Goal: Information Seeking & Learning: Find specific fact

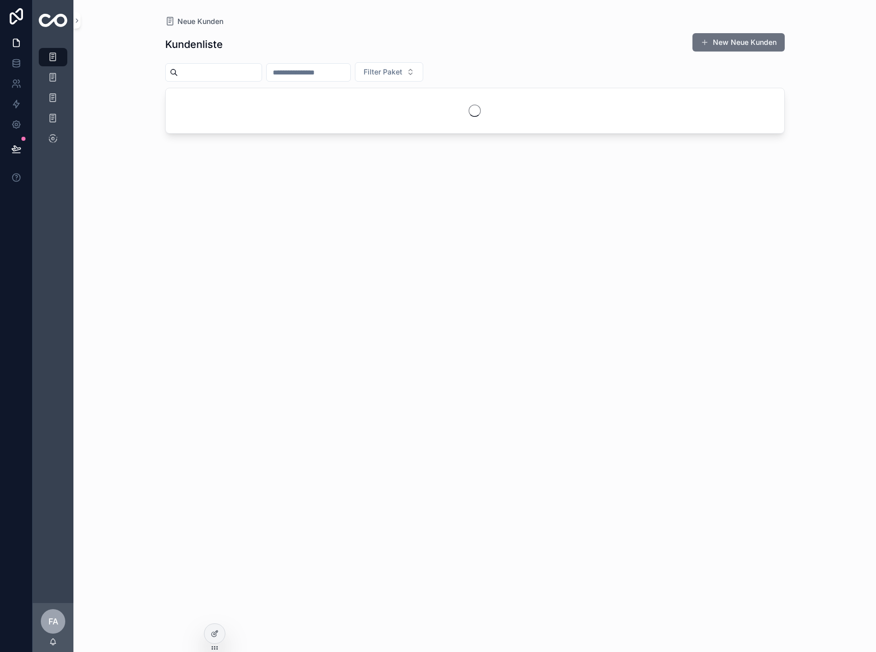
click at [350, 77] on input "scrollable content" at bounding box center [309, 72] width 84 height 14
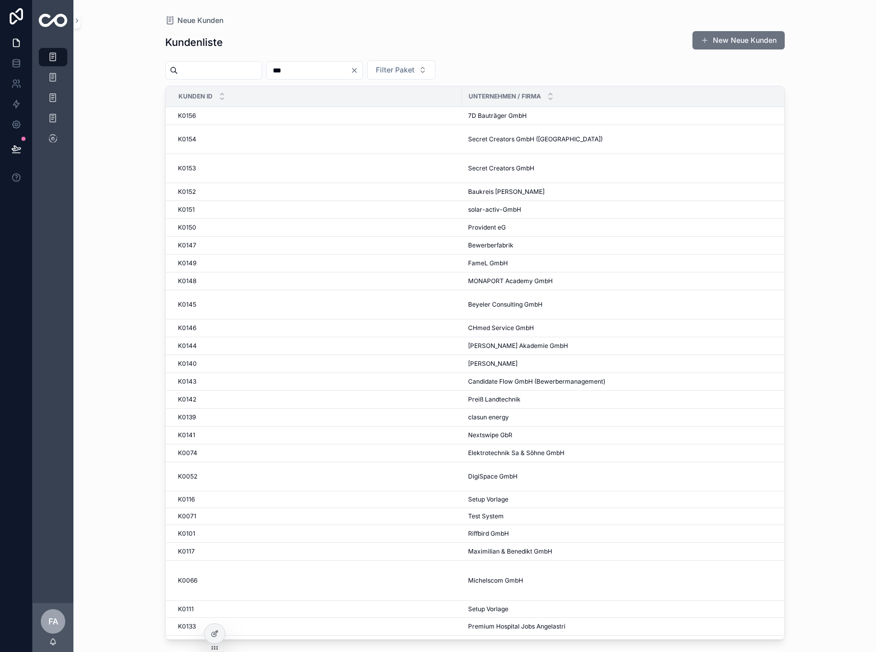
type input "***"
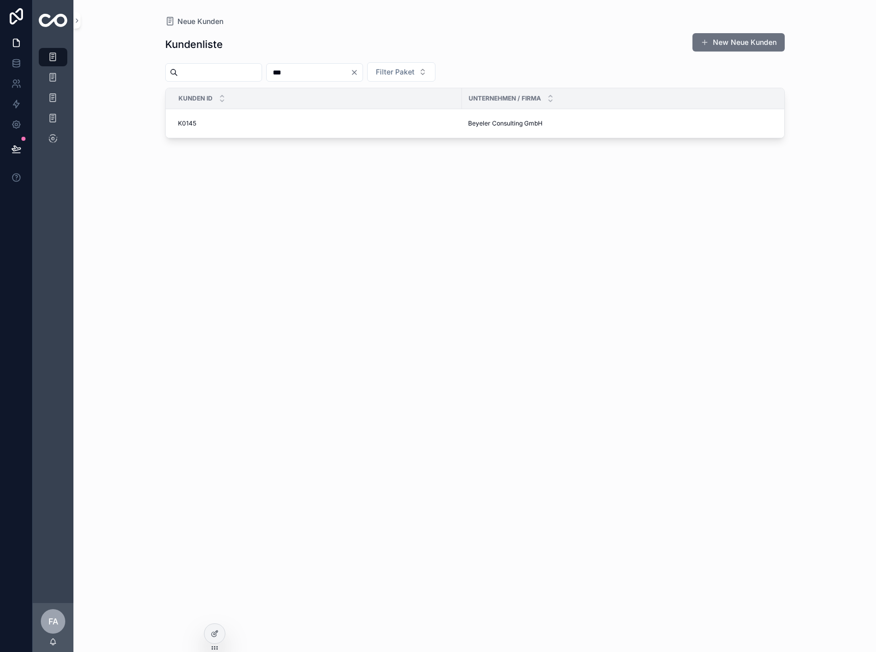
click at [218, 563] on div "Kundenliste New Neue Kunden *** Filter Paket Kunden ID Unternehmen / Firma Pake…" at bounding box center [475, 333] width 620 height 613
click at [196, 126] on div "K0145 K0145" at bounding box center [317, 123] width 278 height 8
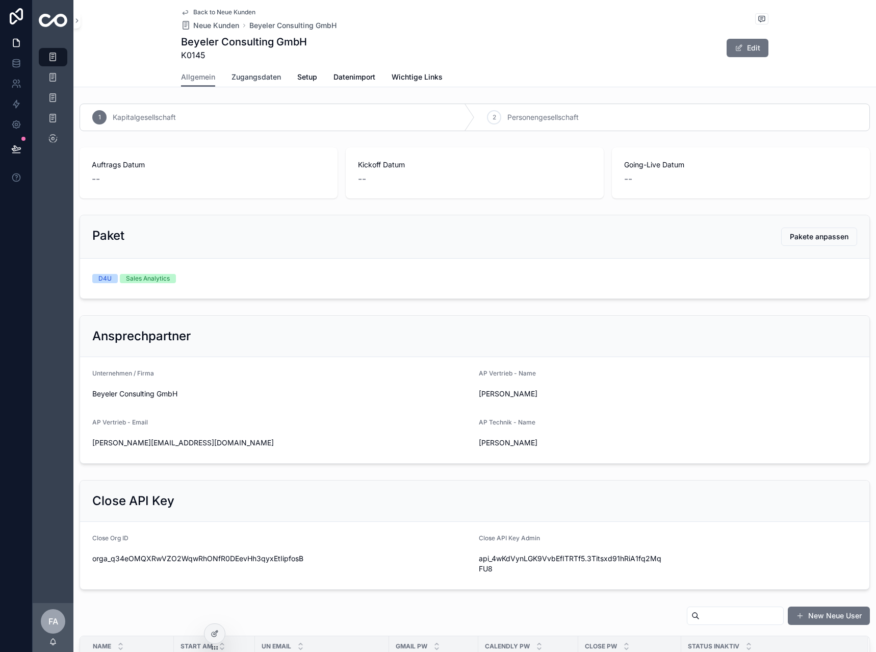
click at [255, 73] on span "Zugangsdaten" at bounding box center [256, 77] width 49 height 10
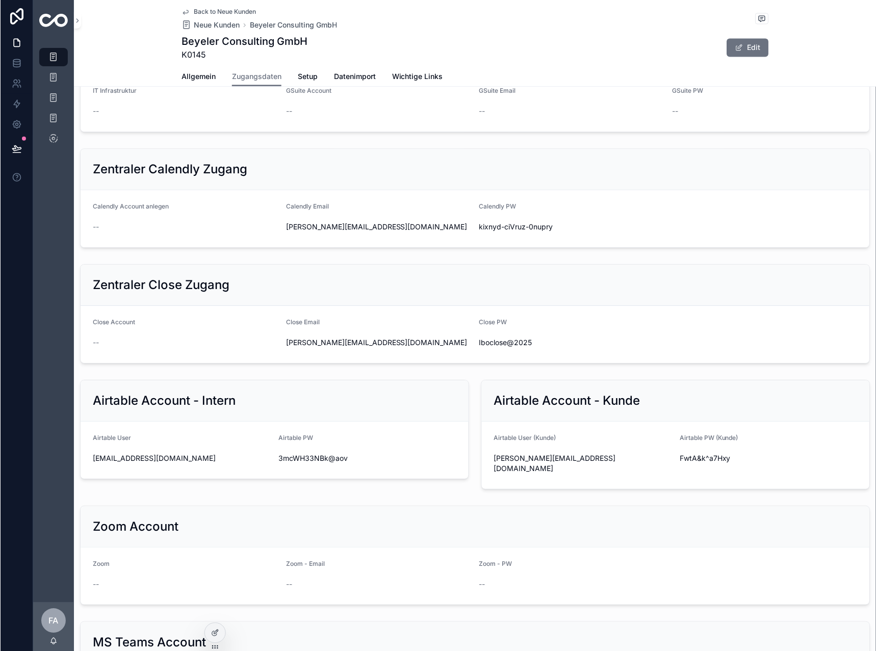
scroll to position [994, 0]
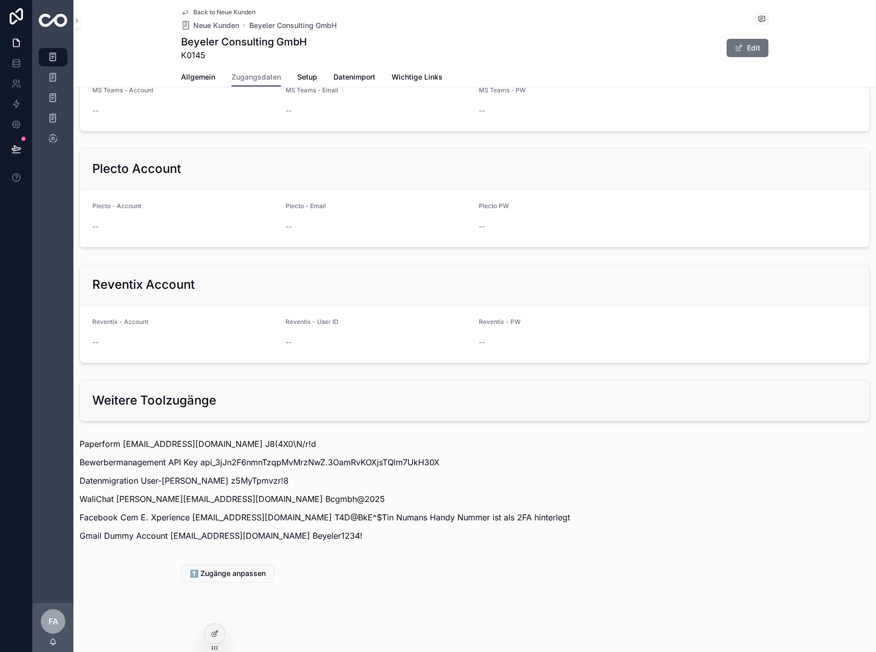
drag, startPoint x: 238, startPoint y: 349, endPoint x: 259, endPoint y: 598, distance: 250.2
drag, startPoint x: 114, startPoint y: 499, endPoint x: 236, endPoint y: 501, distance: 121.4
click at [236, 501] on p "WaliChat [PERSON_NAME][EMAIL_ADDRESS][DOMAIN_NAME] Bcgmbh@2025" at bounding box center [475, 499] width 791 height 12
copy p "[PERSON_NAME][EMAIL_ADDRESS][DOMAIN_NAME]"
drag, startPoint x: 309, startPoint y: 499, endPoint x: 241, endPoint y: 498, distance: 68.3
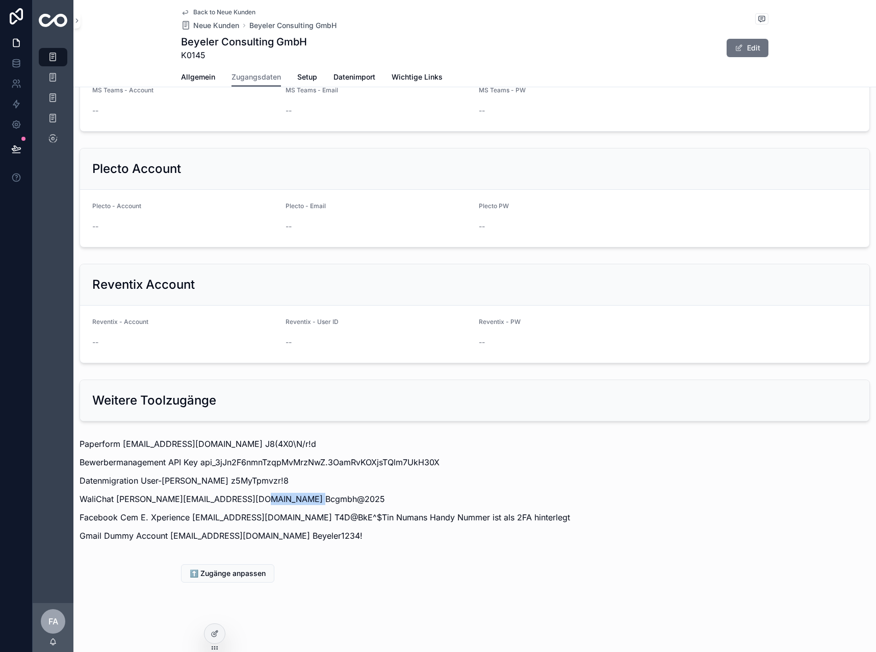
click at [241, 498] on p "WaliChat [PERSON_NAME][EMAIL_ADDRESS][DOMAIN_NAME] Bcgmbh@2025" at bounding box center [475, 499] width 791 height 12
copy p "Bcgmbh@2025"
